Goal: Navigation & Orientation: Find specific page/section

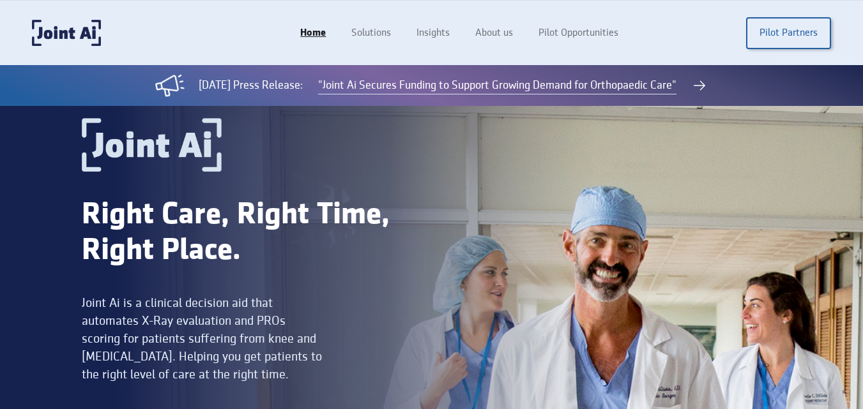
click at [347, 178] on div "Right Care, Right Time, Right Place. Joint Ai is a clinical decision aid that a…" at bounding box center [257, 279] width 350 height 322
click at [515, 40] on link "About us" at bounding box center [495, 33] width 66 height 24
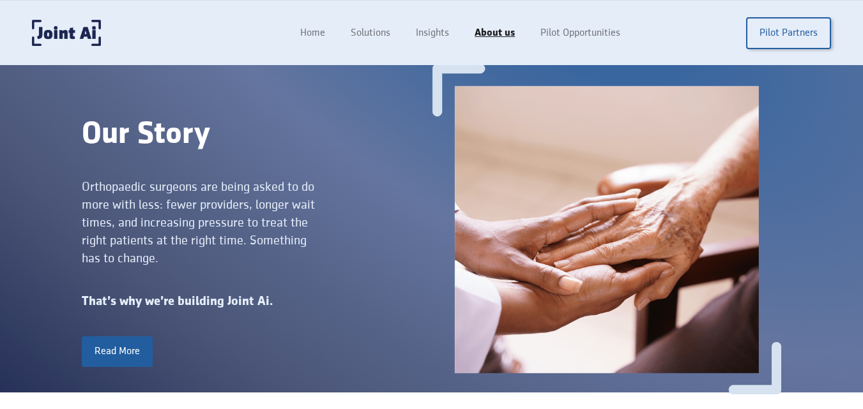
click at [105, 27] on div "Home Solutions Insights About us Pilot Opportunities Pilot Partners" at bounding box center [431, 33] width 799 height 26
click at [101, 24] on div "Home Solutions Insights About us Pilot Opportunities Pilot Partners" at bounding box center [431, 33] width 799 height 26
click at [87, 33] on img "home" at bounding box center [66, 33] width 69 height 26
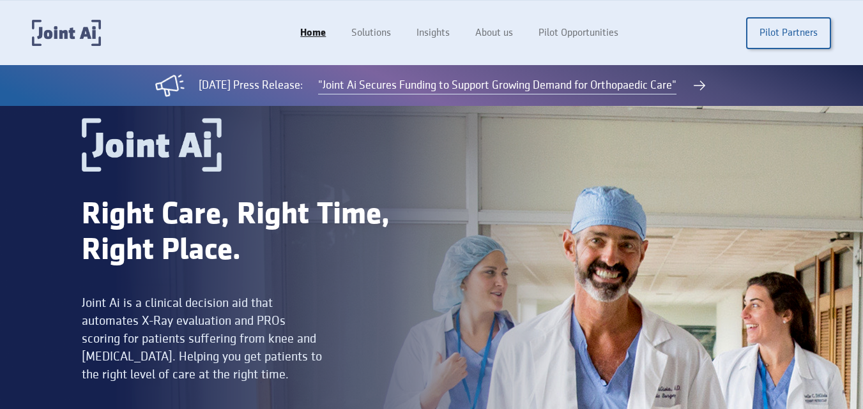
click at [88, 32] on img "home" at bounding box center [66, 33] width 69 height 26
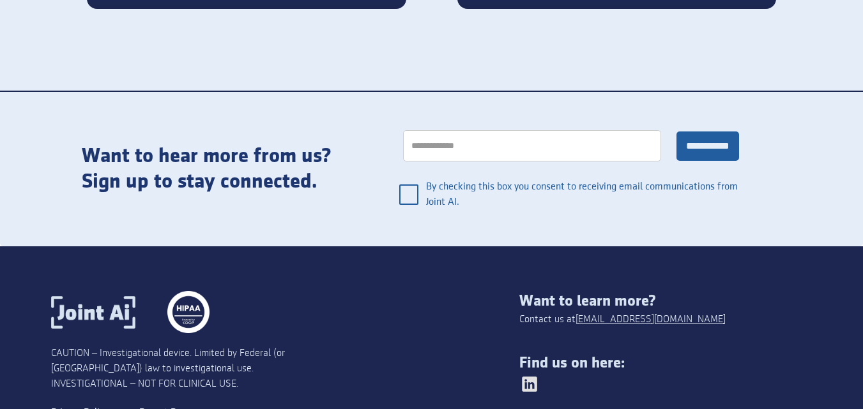
scroll to position [2690, 0]
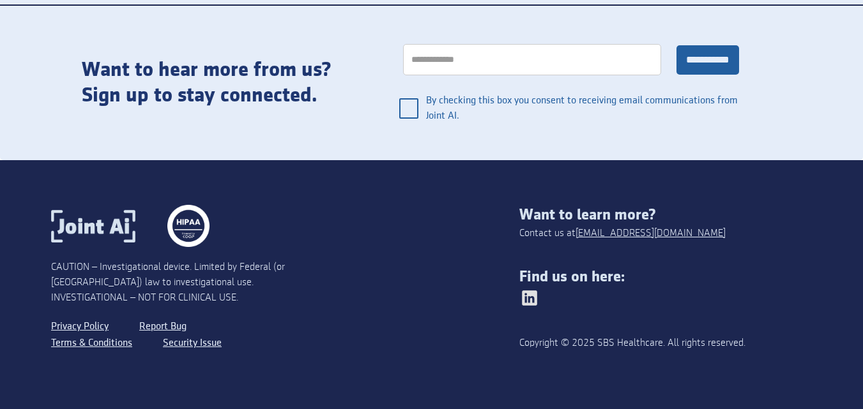
click at [538, 293] on img at bounding box center [529, 298] width 20 height 20
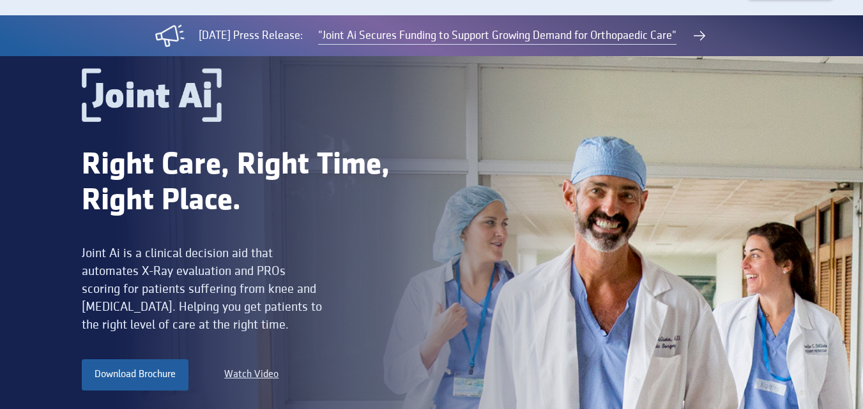
scroll to position [0, 0]
